Goal: Transaction & Acquisition: Download file/media

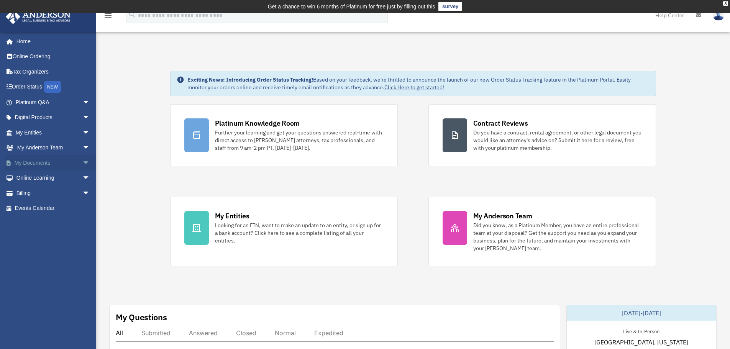
click at [82, 162] on span "arrow_drop_down" at bounding box center [89, 163] width 15 height 16
click at [28, 177] on link "Box" at bounding box center [56, 178] width 91 height 15
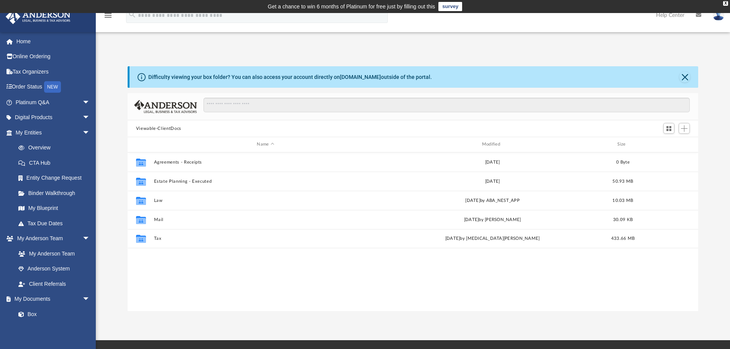
scroll to position [169, 565]
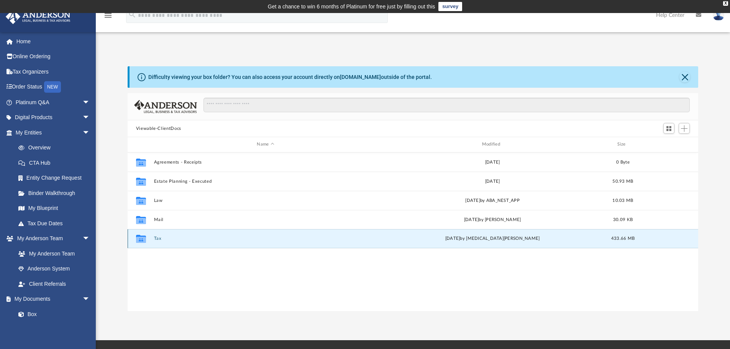
click at [159, 238] on button "Tax" at bounding box center [265, 238] width 223 height 5
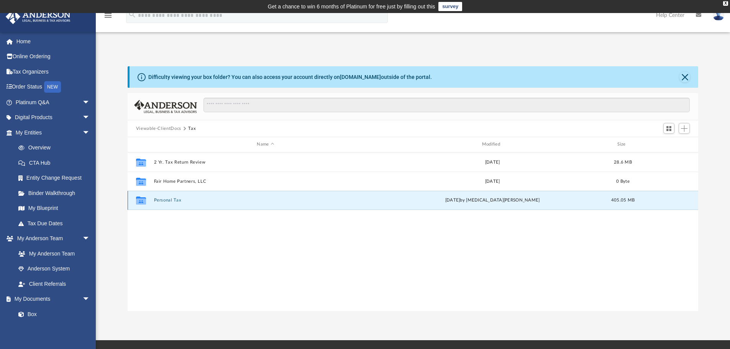
click at [162, 201] on button "Personal Tax" at bounding box center [265, 200] width 223 height 5
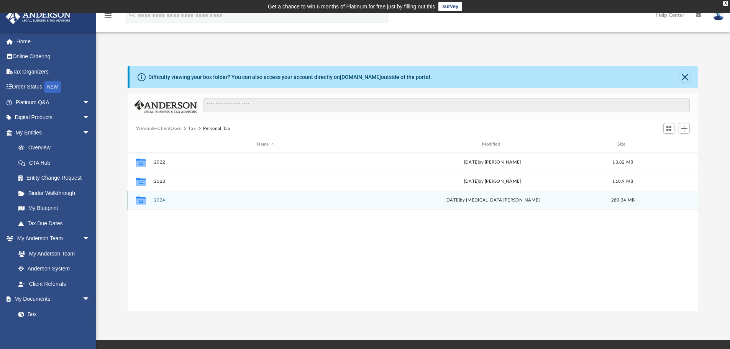
click at [161, 202] on button "2024" at bounding box center [265, 200] width 223 height 5
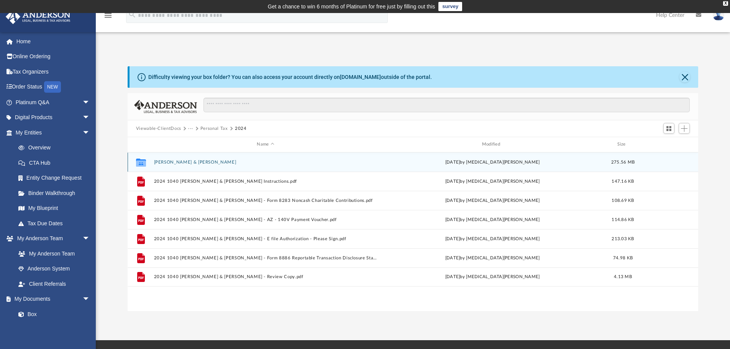
click at [182, 161] on button "[PERSON_NAME] & [PERSON_NAME]" at bounding box center [265, 162] width 223 height 5
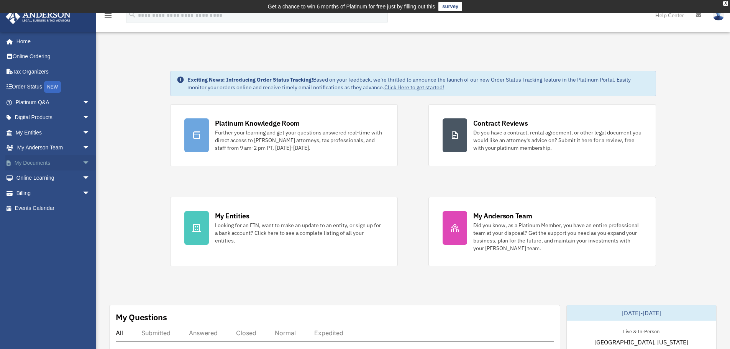
click at [65, 165] on link "My Documents arrow_drop_down" at bounding box center [53, 162] width 96 height 15
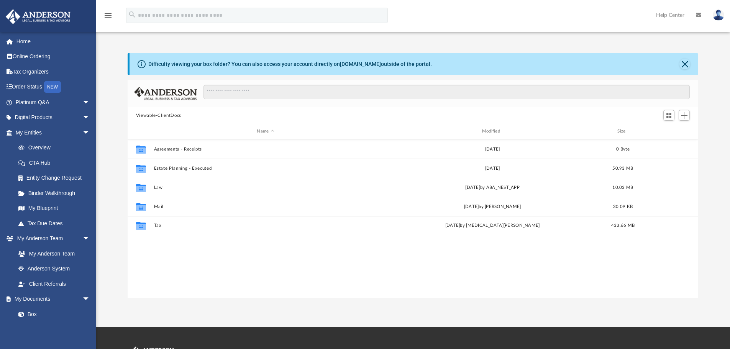
scroll to position [169, 565]
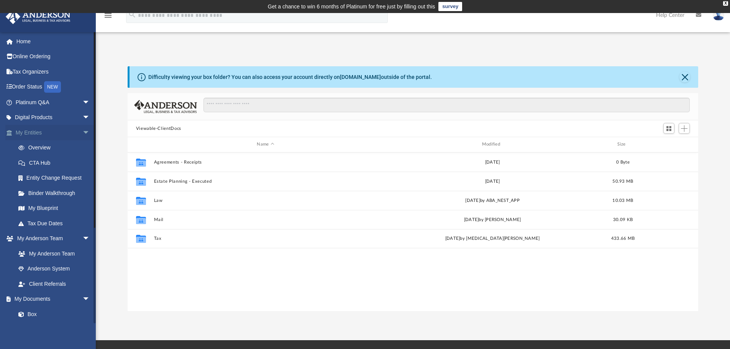
click at [82, 132] on span "arrow_drop_down" at bounding box center [89, 133] width 15 height 16
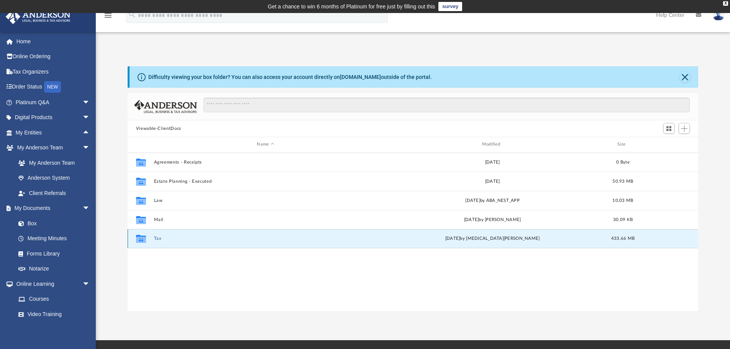
click at [159, 236] on button "Tax" at bounding box center [265, 238] width 223 height 5
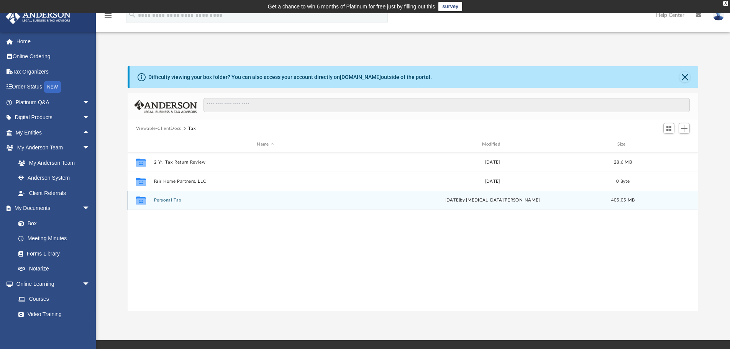
click at [172, 196] on div "Collaborated Folder Personal Tax [DATE] by [MEDICAL_DATA][PERSON_NAME] 405.05 MB" at bounding box center [413, 200] width 571 height 19
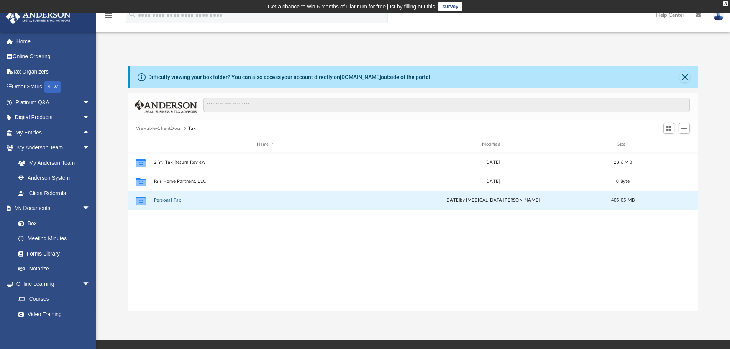
click at [170, 202] on button "Personal Tax" at bounding box center [265, 200] width 223 height 5
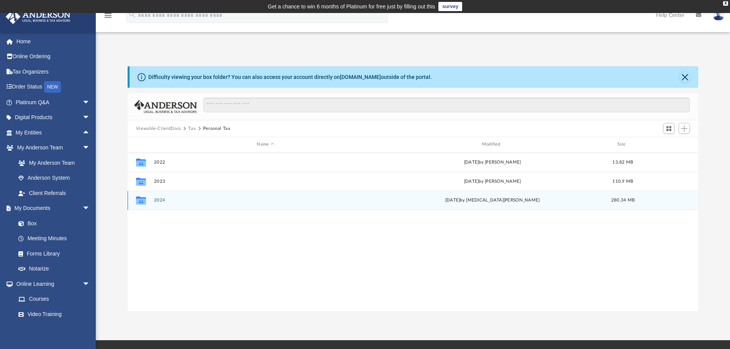
click at [166, 200] on button "2024" at bounding box center [265, 200] width 223 height 5
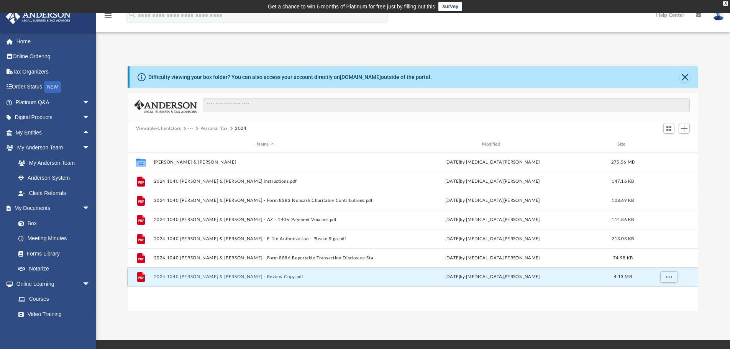
click at [201, 278] on button "2024 1040 [PERSON_NAME] & [PERSON_NAME] - Review Copy.pdf" at bounding box center [265, 276] width 223 height 5
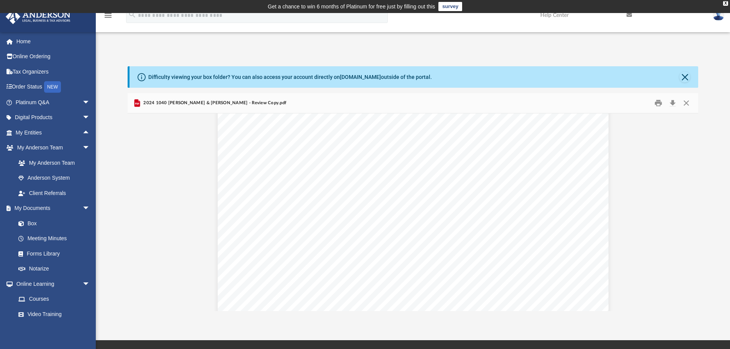
scroll to position [4216, 0]
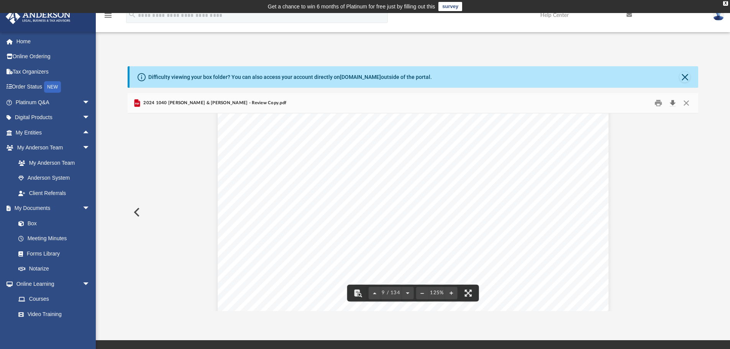
click at [672, 103] on button "Download" at bounding box center [673, 103] width 14 height 12
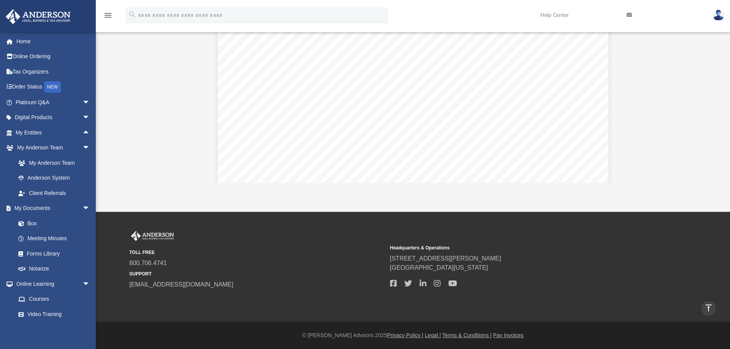
scroll to position [498, 0]
